Goal: Task Accomplishment & Management: Manage account settings

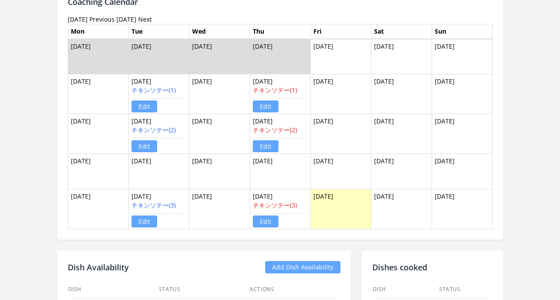
scroll to position [460, 0]
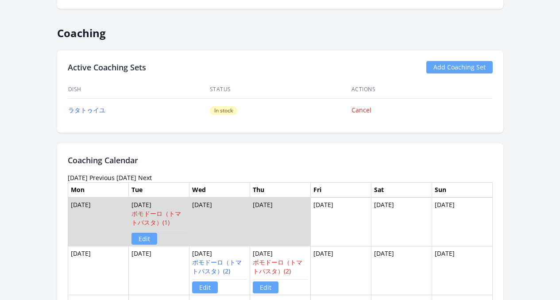
scroll to position [410, 0]
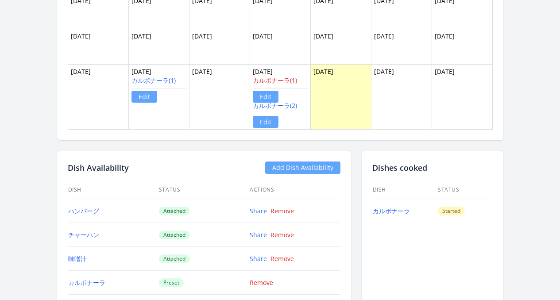
scroll to position [711, 0]
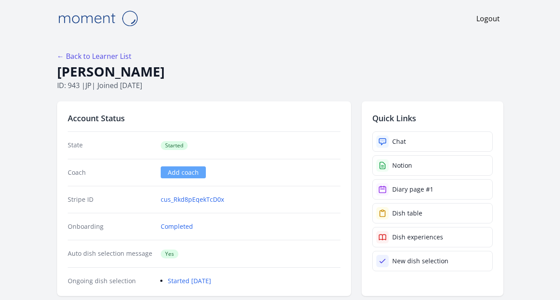
scroll to position [287, 0]
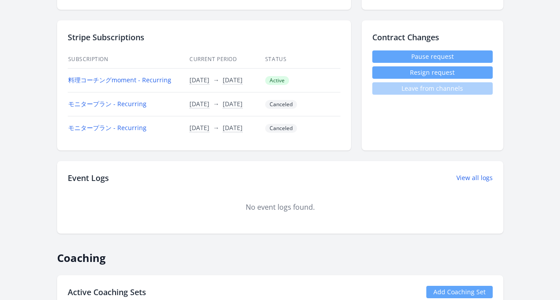
click at [420, 74] on button "Resign request" at bounding box center [433, 72] width 121 height 12
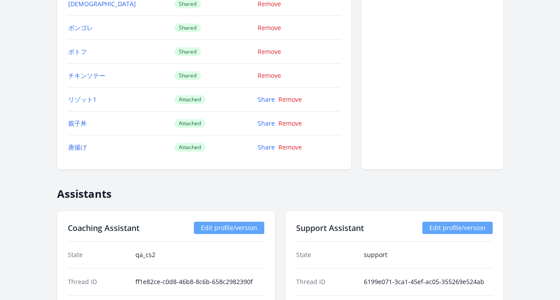
scroll to position [1036, 0]
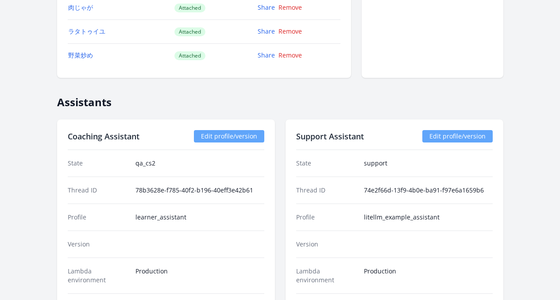
scroll to position [1180, 0]
